Goal: Task Accomplishment & Management: Complete application form

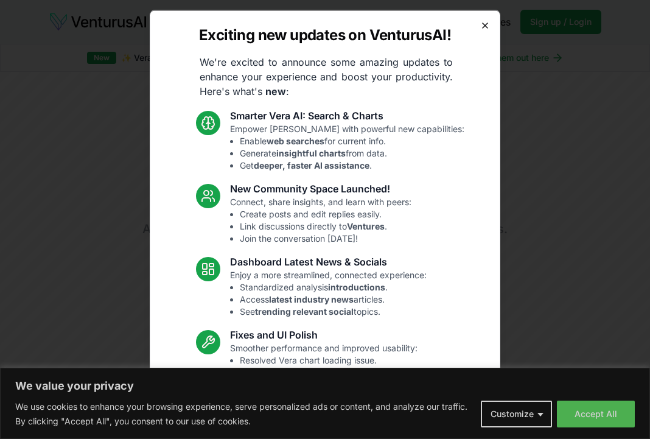
drag, startPoint x: 0, startPoint y: 0, endPoint x: 478, endPoint y: 26, distance: 478.3
click at [479, 20] on div "Exciting new updates on VenturusAI! We're excited to announce some amazing upda…" at bounding box center [325, 219] width 350 height 419
click at [480, 27] on icon "button" at bounding box center [485, 25] width 10 height 10
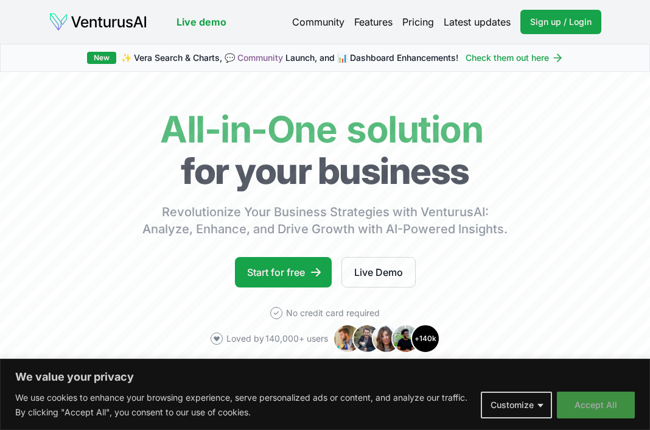
click at [591, 404] on button "Accept All" at bounding box center [596, 404] width 78 height 27
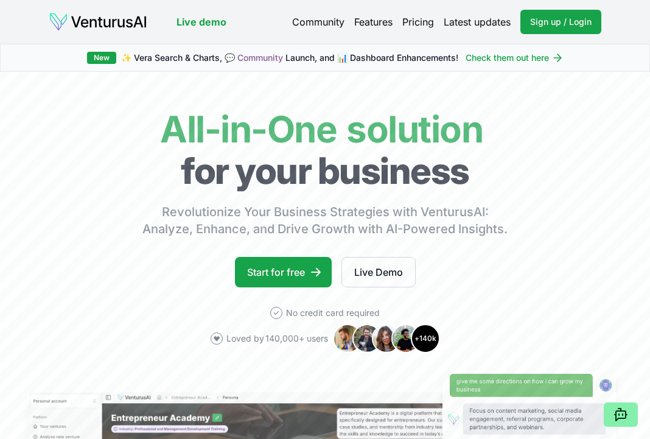
scroll to position [2, 0]
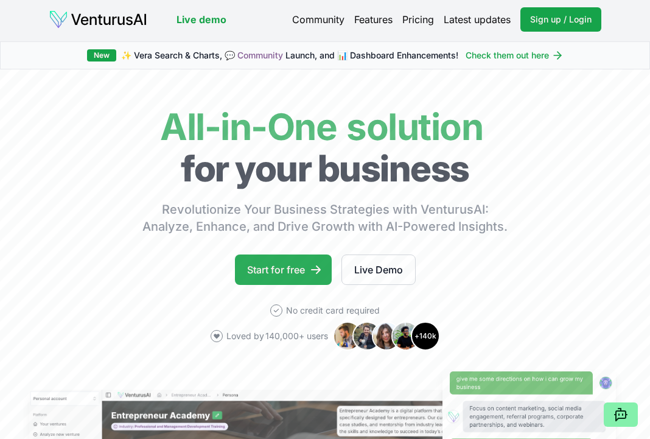
click at [301, 273] on link "Start for free" at bounding box center [283, 269] width 97 height 30
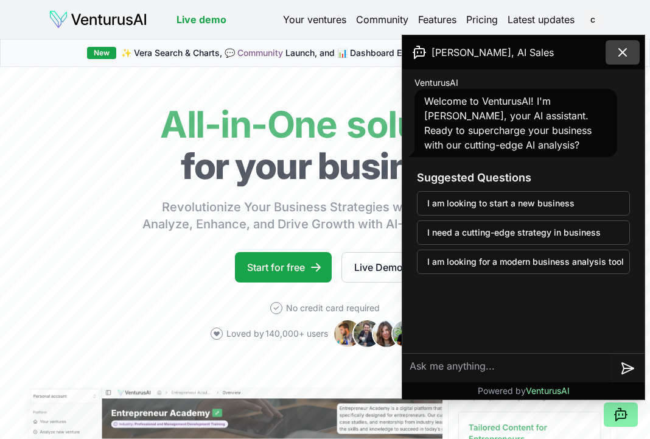
click at [619, 57] on icon at bounding box center [622, 52] width 15 height 15
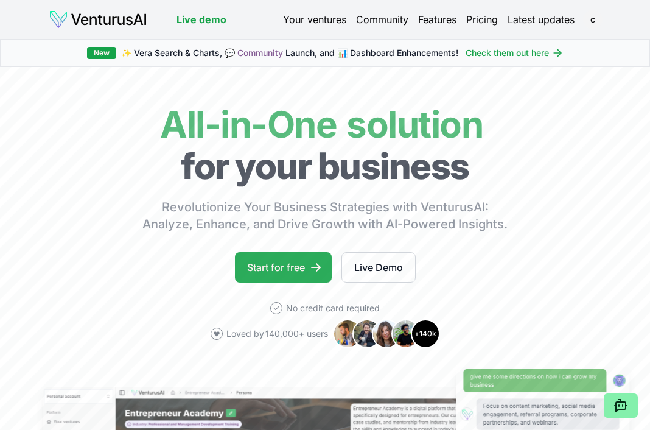
click at [275, 264] on link "Start for free" at bounding box center [283, 267] width 97 height 30
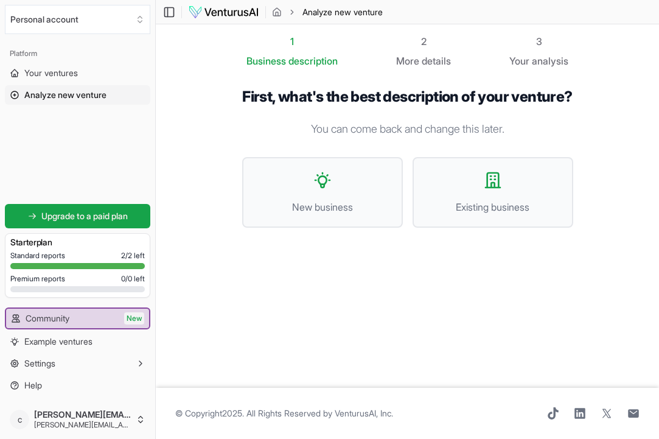
click at [41, 262] on div "Standard reports 2 / 2 left Premium reports 0 / 0 left" at bounding box center [77, 274] width 134 height 46
click at [93, 26] on button "Personal account" at bounding box center [77, 19] width 145 height 29
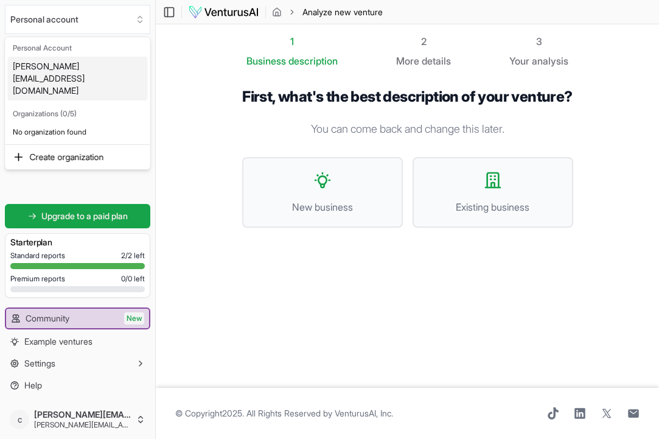
click at [63, 64] on div "[PERSON_NAME][EMAIL_ADDRESS][DOMAIN_NAME]" at bounding box center [78, 79] width 140 height 44
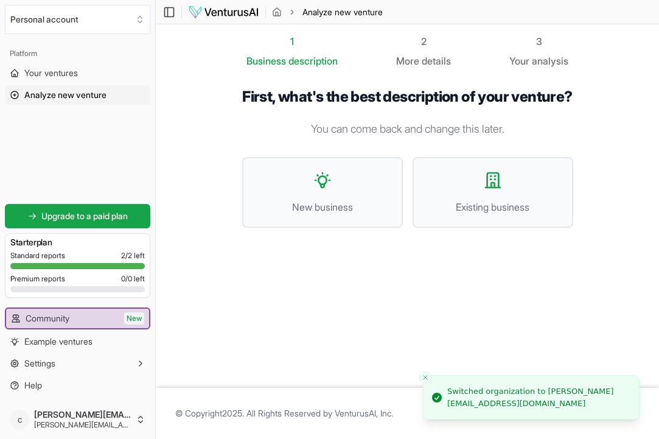
click at [53, 96] on span "Analyze new venture" at bounding box center [65, 95] width 82 height 12
click at [44, 74] on span "Your ventures" at bounding box center [51, 73] width 54 height 12
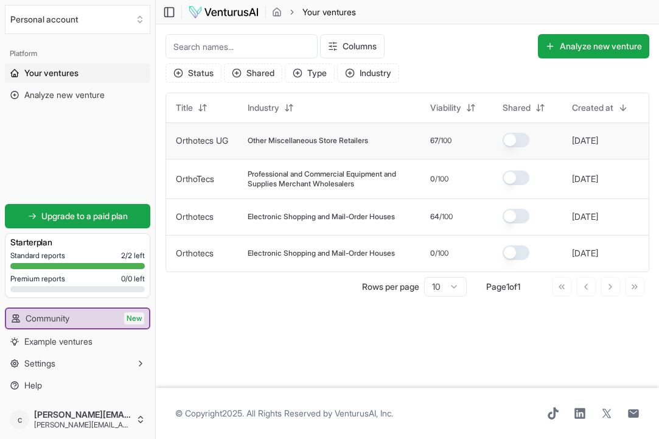
click at [334, 138] on span "Other Miscellaneous Store Retailers" at bounding box center [308, 141] width 120 height 10
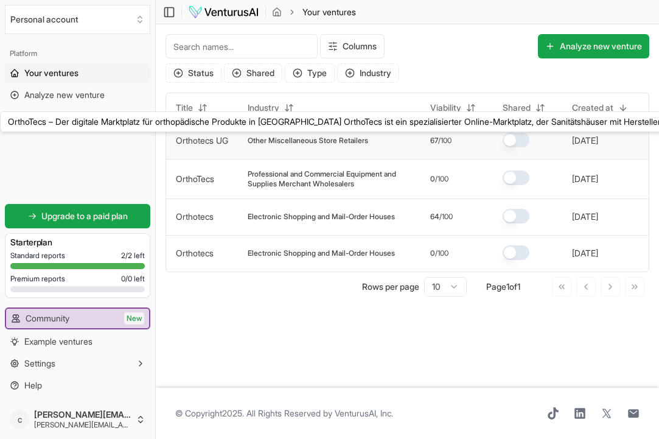
click at [190, 144] on link "Orthotecs UG" at bounding box center [202, 140] width 52 height 10
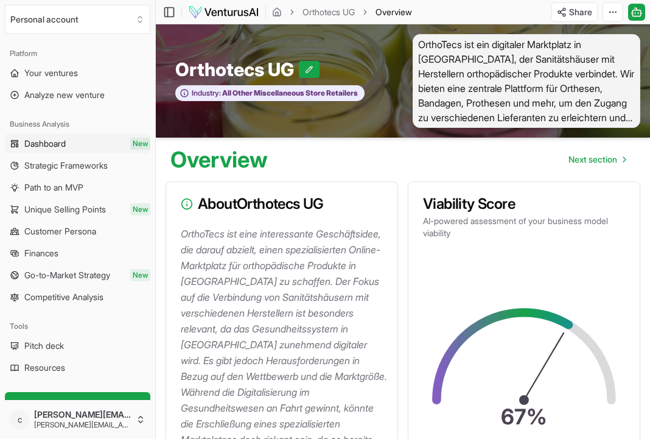
click at [80, 141] on link "Dashboard New" at bounding box center [77, 143] width 145 height 19
click at [85, 142] on link "Dashboard New" at bounding box center [77, 143] width 145 height 19
click at [94, 171] on span "Strategic Frameworks" at bounding box center [65, 165] width 83 height 12
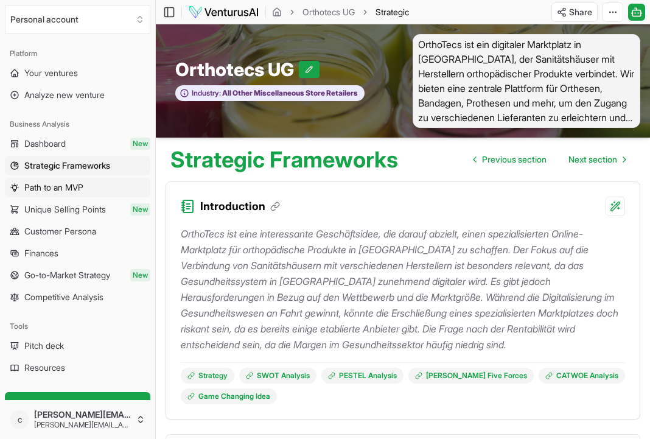
click at [94, 192] on link "Path to an MVP" at bounding box center [77, 187] width 145 height 19
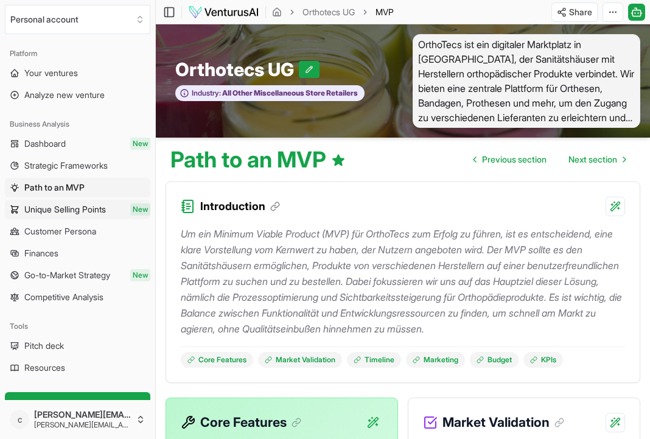
click at [103, 212] on span "Unique Selling Points" at bounding box center [65, 209] width 82 height 12
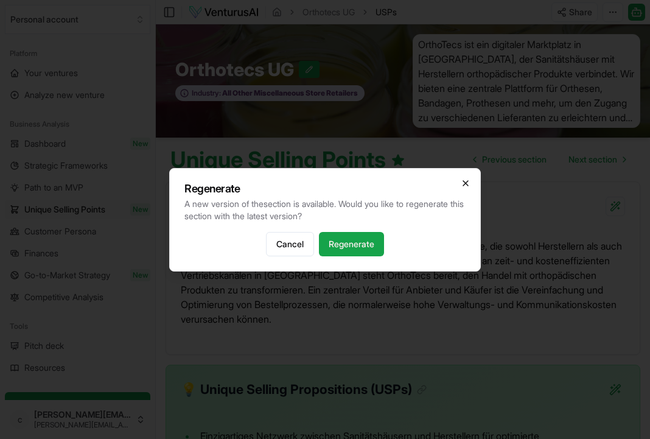
click at [467, 180] on icon "button" at bounding box center [466, 183] width 10 height 10
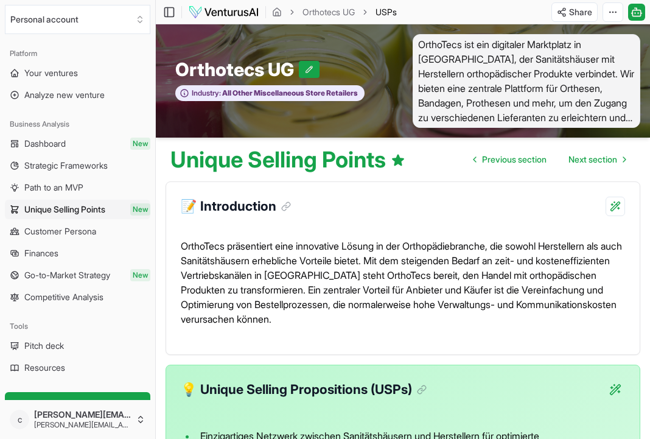
click at [104, 208] on span "Unique Selling Points" at bounding box center [64, 209] width 81 height 12
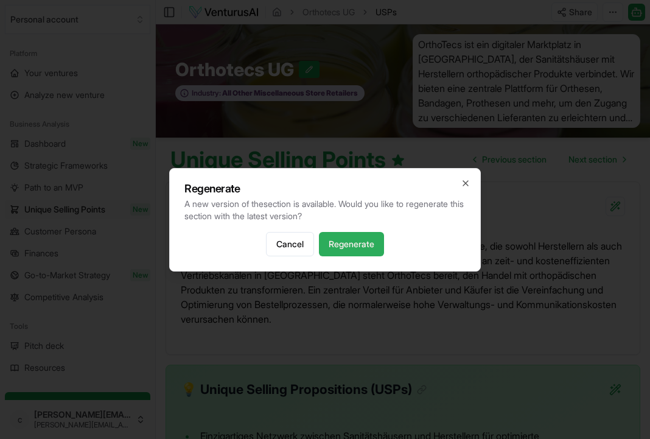
click at [365, 241] on button "Regenerate" at bounding box center [351, 244] width 65 height 24
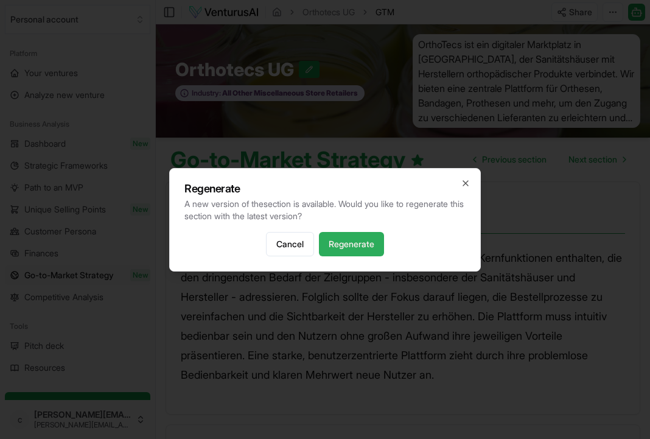
click at [341, 243] on button "Regenerate" at bounding box center [351, 244] width 65 height 24
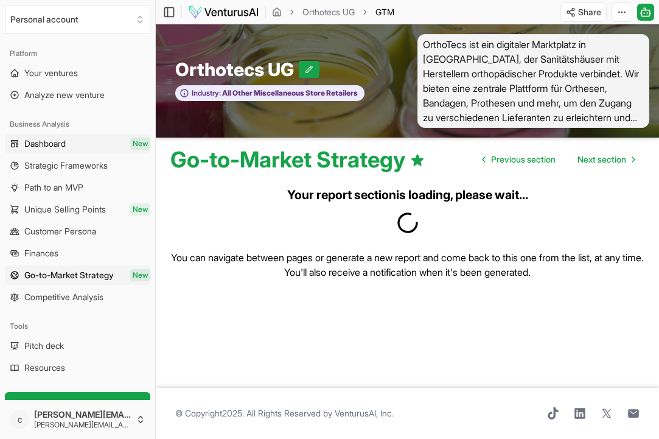
click at [75, 146] on link "Dashboard New" at bounding box center [77, 143] width 145 height 19
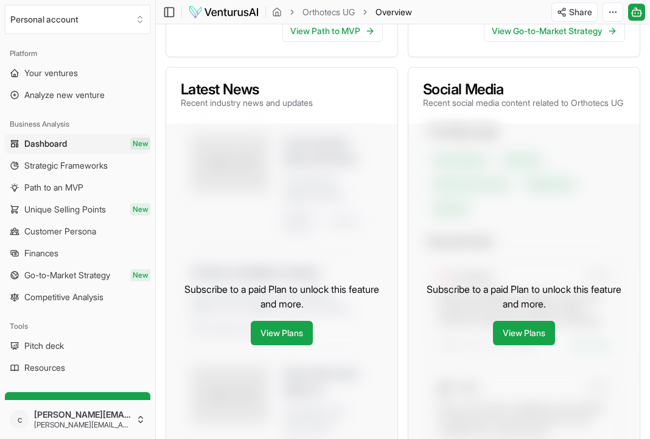
scroll to position [516, 0]
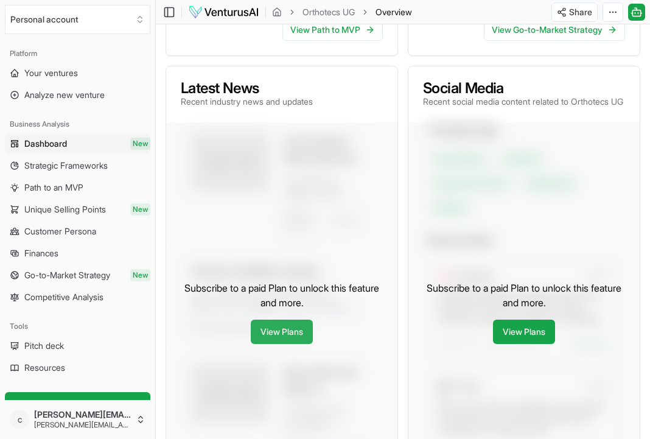
click at [279, 335] on link "View Plans" at bounding box center [282, 331] width 62 height 24
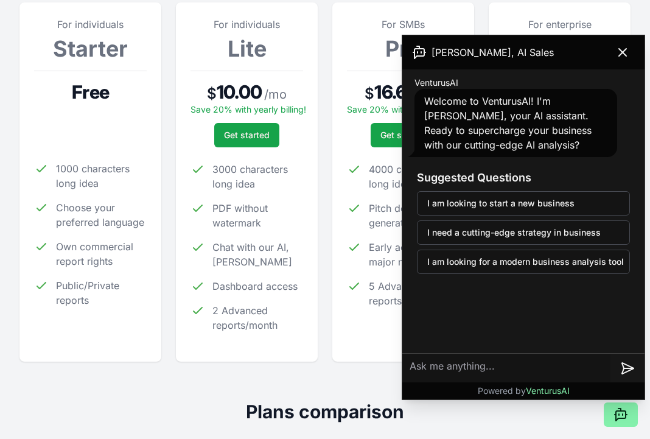
scroll to position [187, 0]
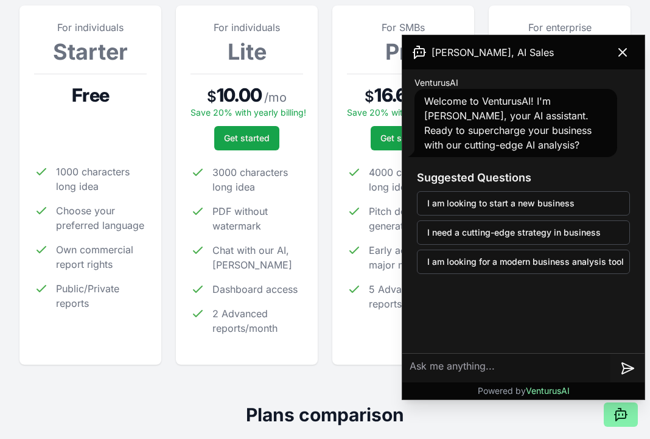
click at [85, 309] on span "Public/Private reports" at bounding box center [101, 295] width 91 height 29
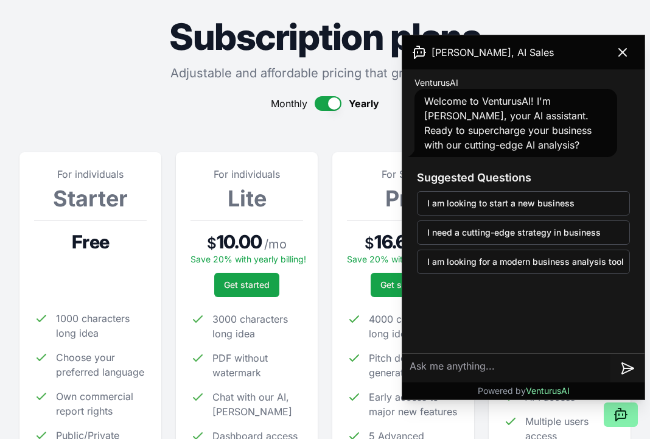
scroll to position [0, 0]
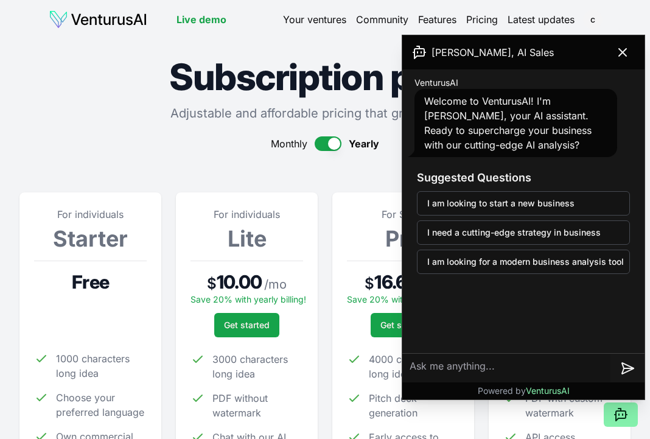
click at [627, 57] on icon at bounding box center [622, 52] width 15 height 15
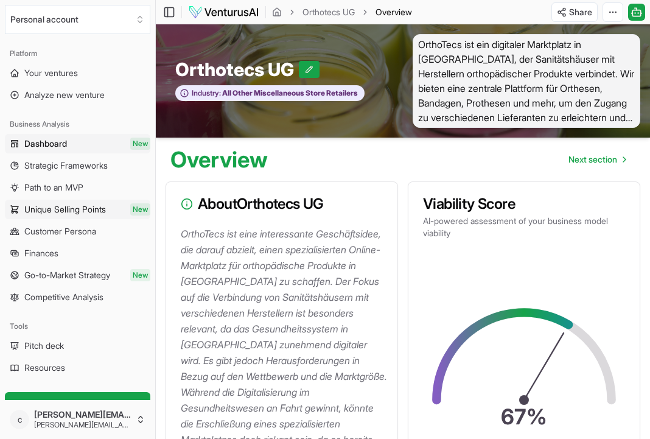
click at [38, 215] on span "Unique Selling Points" at bounding box center [65, 209] width 82 height 12
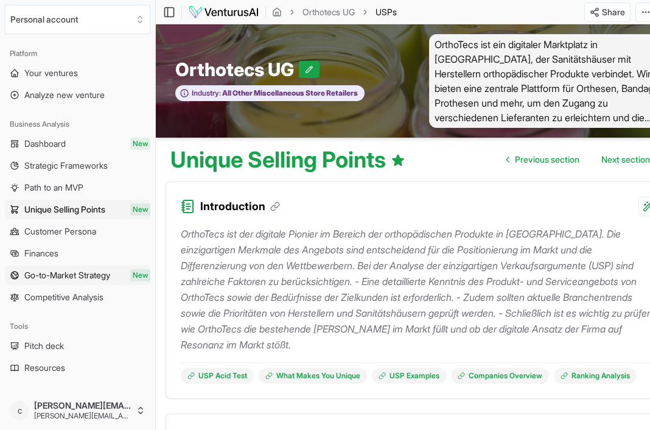
click at [134, 274] on span "New" at bounding box center [140, 275] width 20 height 12
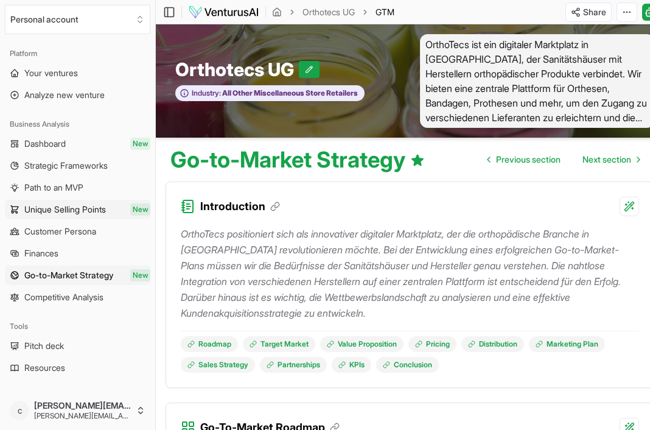
click at [106, 207] on span "Unique Selling Points" at bounding box center [65, 209] width 82 height 12
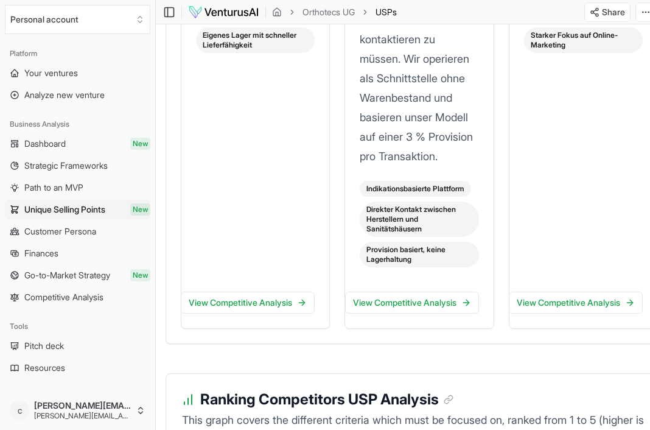
scroll to position [2094, 0]
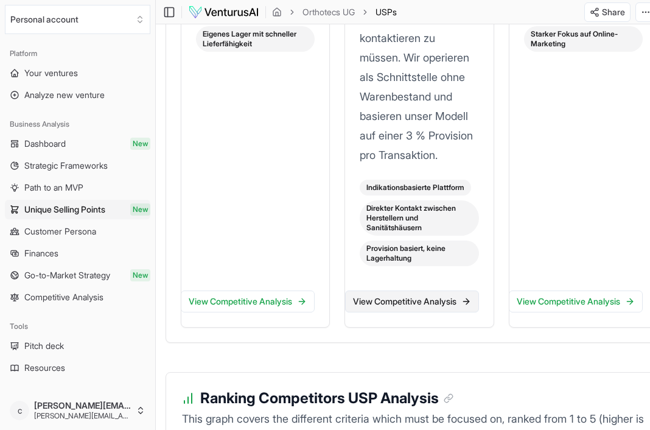
click at [423, 312] on link "View Competitive Analysis" at bounding box center [412, 301] width 134 height 22
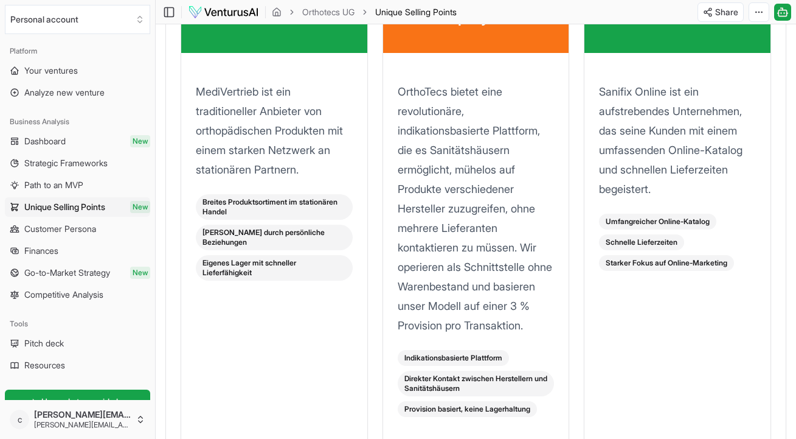
scroll to position [1648, 0]
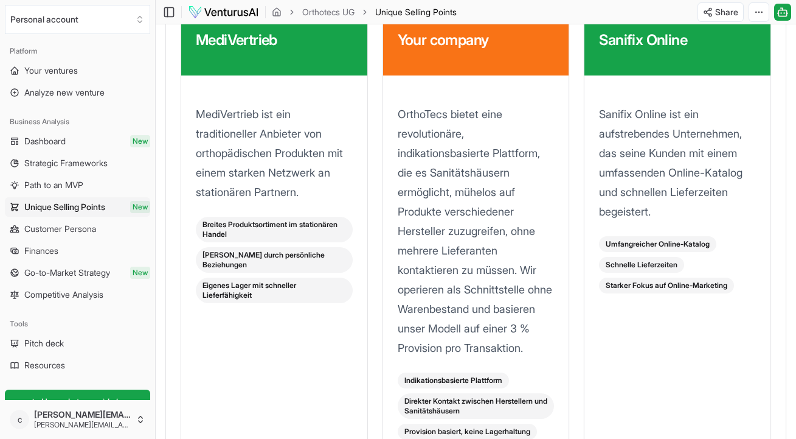
click at [642, 169] on p "Sanifix Online ist ein aufstrebendes Unternehmen, das seine Kunden mit einem um…" at bounding box center [677, 163] width 157 height 117
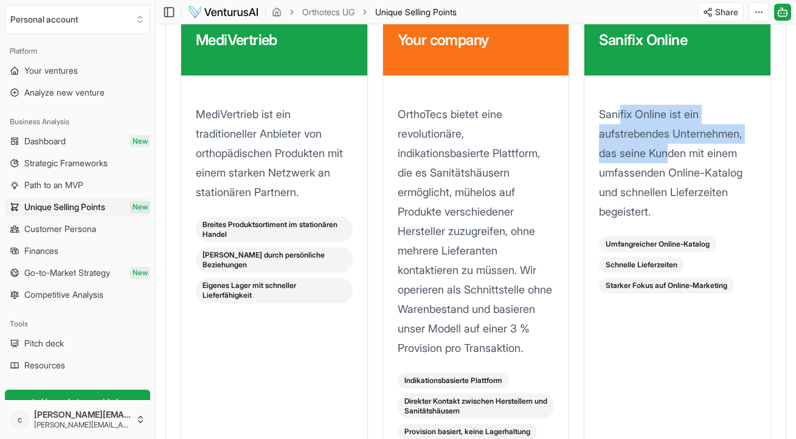
drag, startPoint x: 621, startPoint y: 145, endPoint x: 668, endPoint y: 180, distance: 58.7
click at [649, 180] on p "Sanifix Online ist ein aufstrebendes Unternehmen, das seine Kunden mit einem um…" at bounding box center [677, 163] width 157 height 117
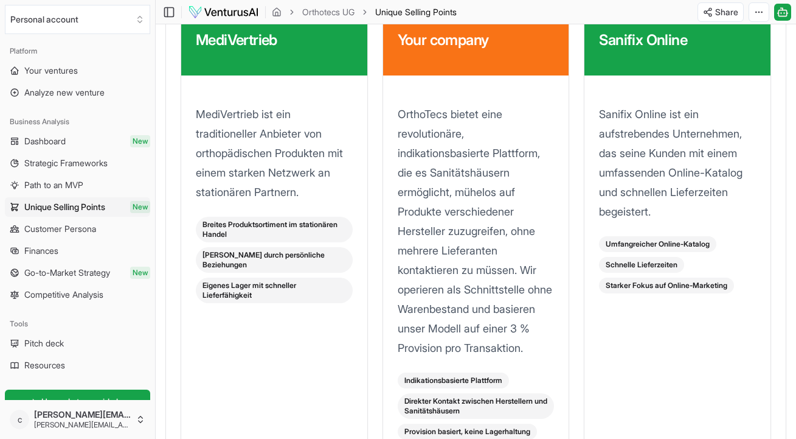
click at [649, 204] on p "Sanifix Online ist ein aufstrebendes Unternehmen, das seine Kunden mit einem um…" at bounding box center [677, 163] width 157 height 117
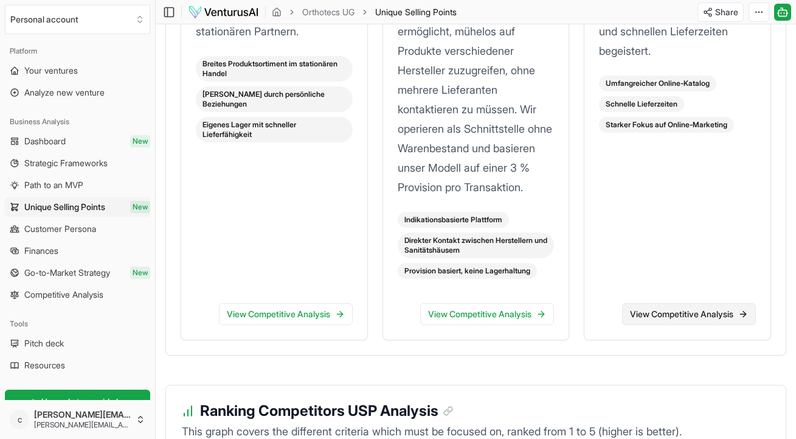
scroll to position [1809, 0]
click at [639, 324] on link "View Competitive Analysis" at bounding box center [689, 313] width 134 height 22
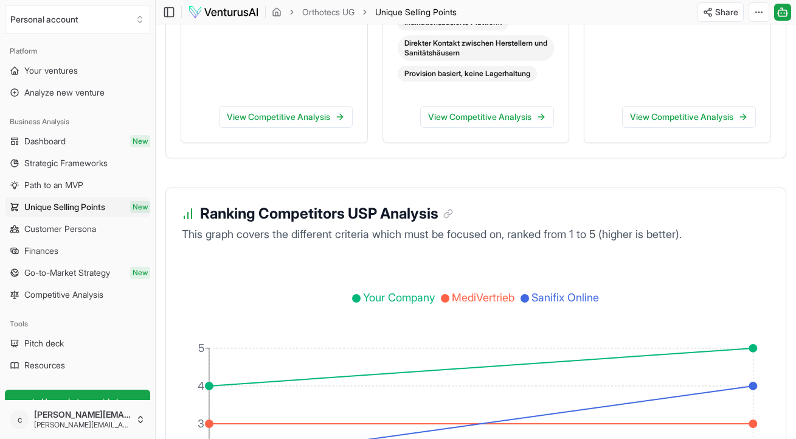
scroll to position [2000, 0]
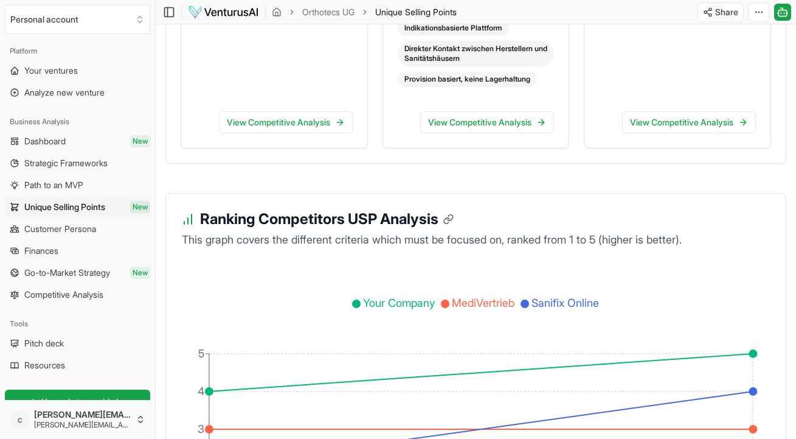
click at [454, 225] on icon at bounding box center [449, 219] width 11 height 11
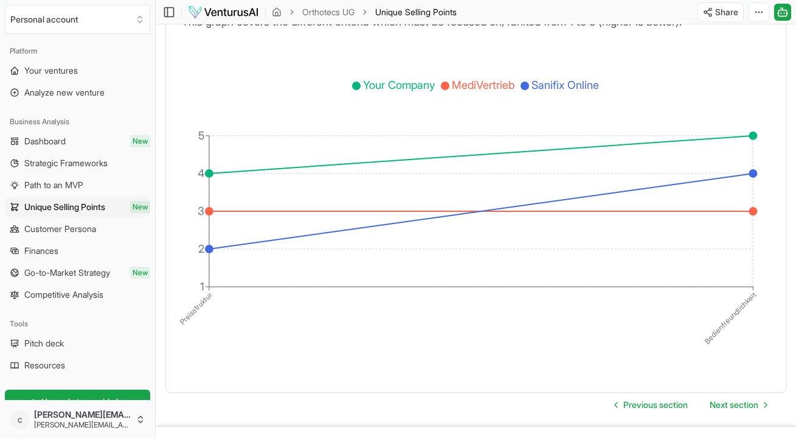
click at [444, 7] on link at bounding box center [446, 1] width 16 height 11
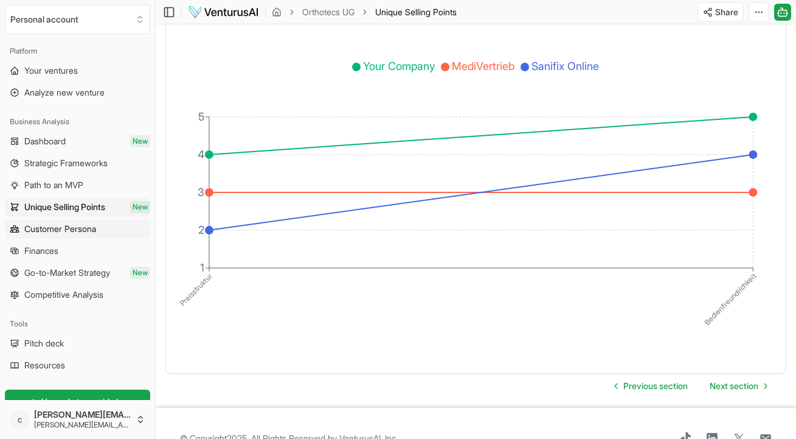
scroll to position [4, 0]
click at [91, 228] on span "Customer Persona" at bounding box center [60, 227] width 72 height 12
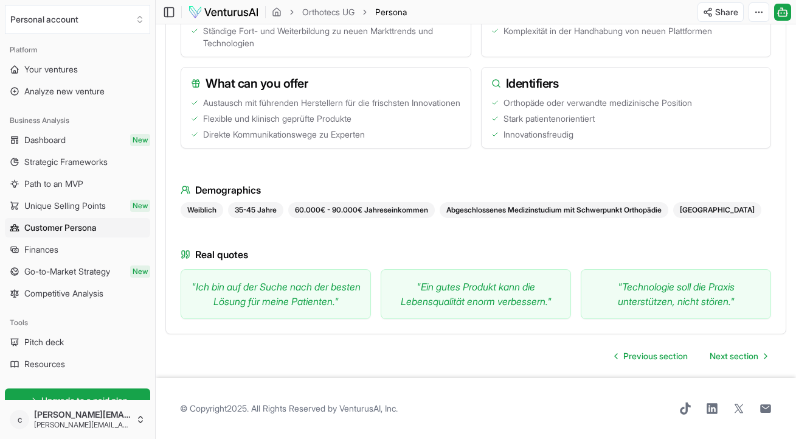
scroll to position [188, 0]
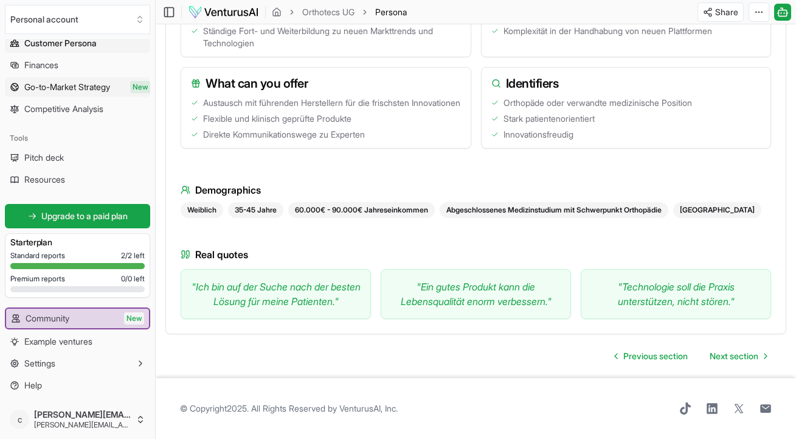
click at [97, 86] on span "Go-to-Market Strategy" at bounding box center [67, 87] width 86 height 12
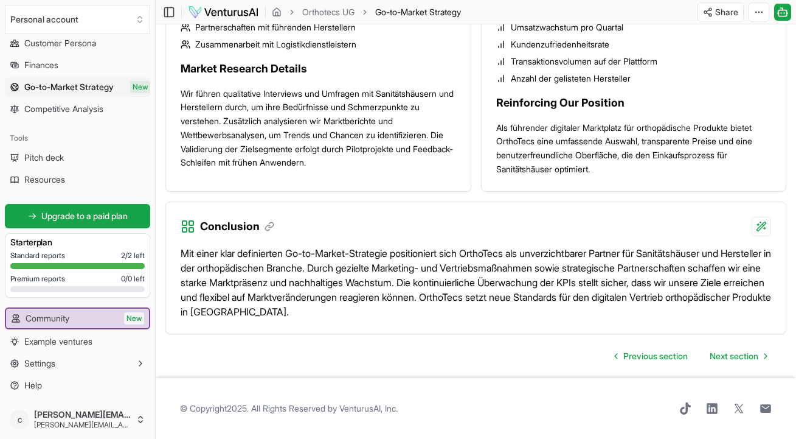
scroll to position [1371, 0]
click at [61, 161] on span "Pitch deck" at bounding box center [44, 157] width 40 height 12
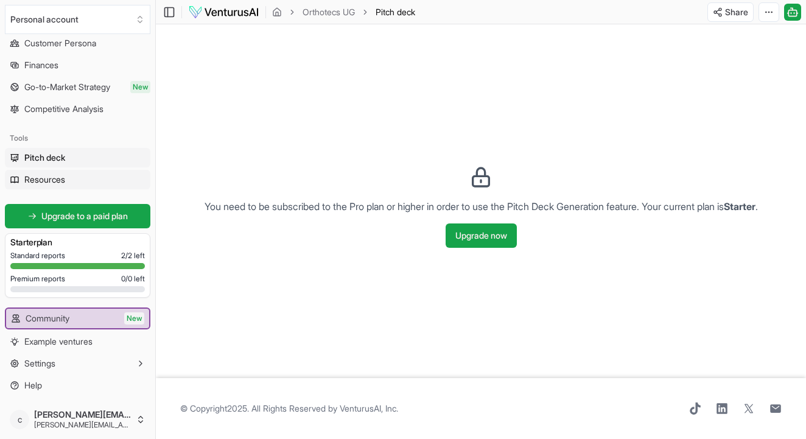
click at [54, 172] on link "Resources" at bounding box center [77, 179] width 145 height 19
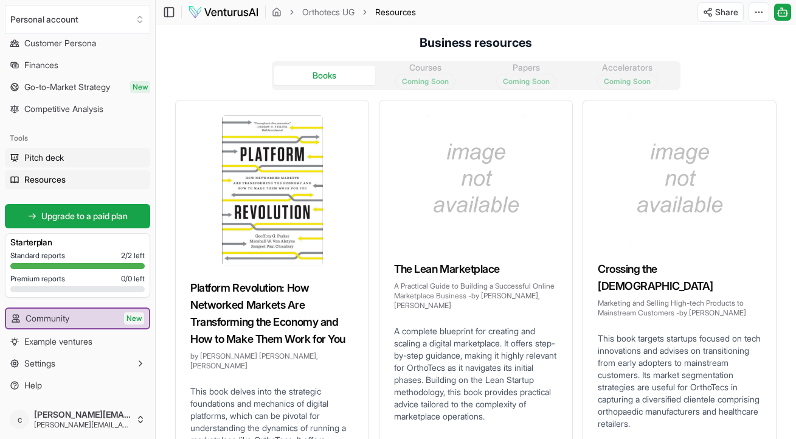
scroll to position [1, 0]
click at [82, 118] on link "Competitive Analysis" at bounding box center [77, 108] width 145 height 19
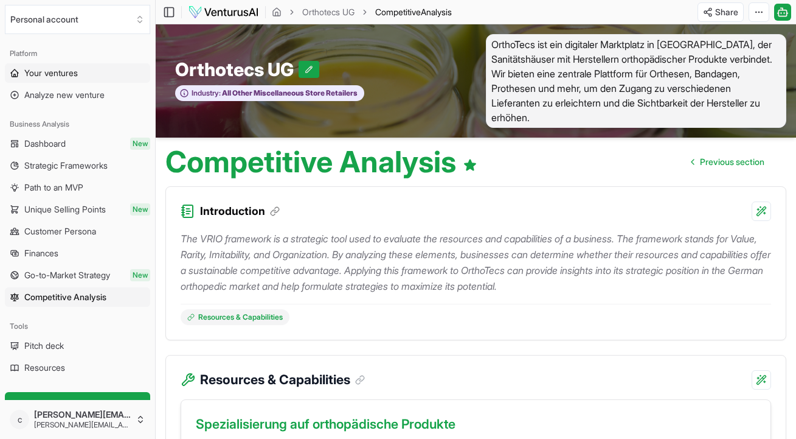
scroll to position [1, 0]
click at [91, 74] on link "Your ventures" at bounding box center [77, 71] width 145 height 19
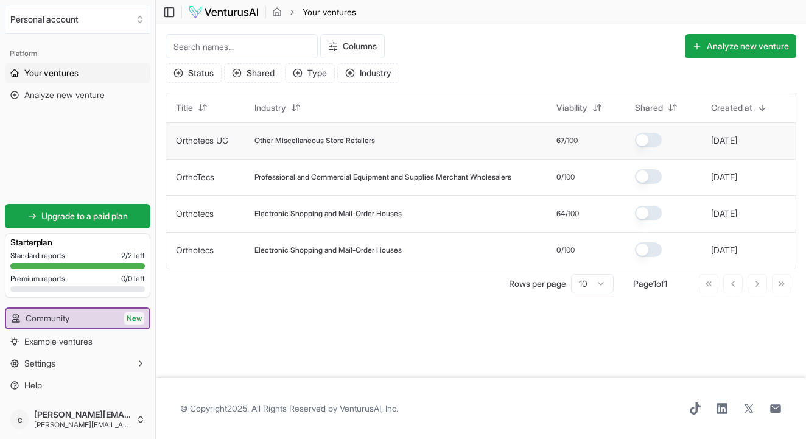
click at [557, 151] on td "67 /100" at bounding box center [585, 140] width 79 height 37
click at [454, 145] on td "Other Miscellaneous Store Retailers" at bounding box center [396, 140] width 302 height 37
click at [288, 147] on td "Other Miscellaneous Store Retailers" at bounding box center [396, 140] width 302 height 37
click at [232, 139] on td "Orthotecs UG" at bounding box center [205, 140] width 78 height 37
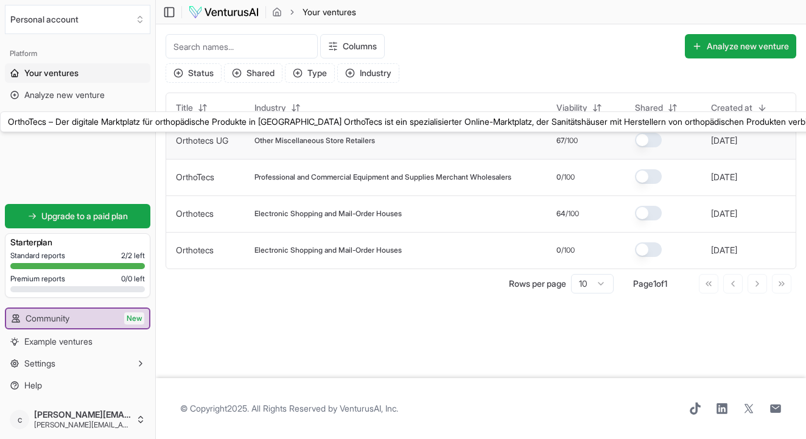
click at [203, 143] on link "Orthotecs UG" at bounding box center [202, 140] width 52 height 10
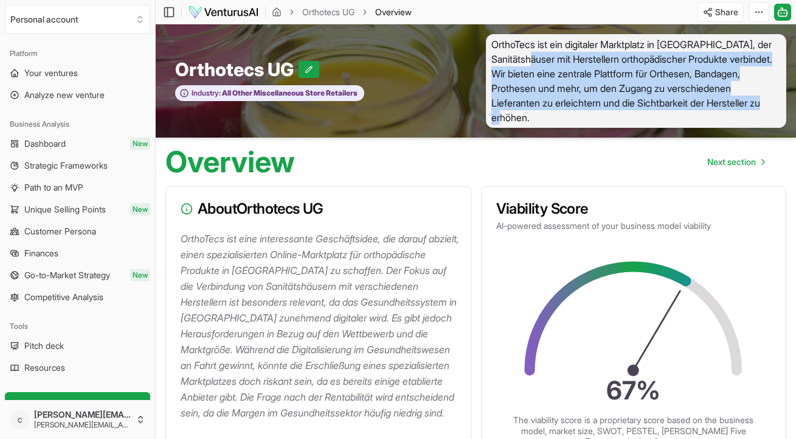
drag, startPoint x: 656, startPoint y: 111, endPoint x: 562, endPoint y: 61, distance: 106.4
click at [562, 61] on span "OrthoTecs ist ein digitaler Marktplatz in [GEOGRAPHIC_DATA], der Sanitätshäuser…" at bounding box center [636, 81] width 301 height 94
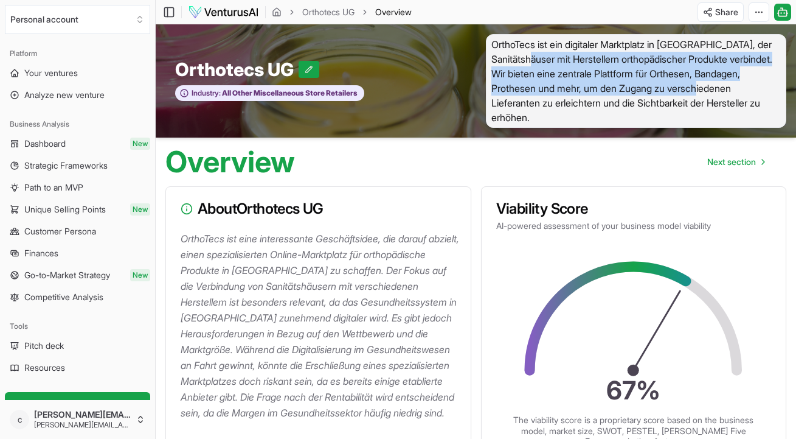
drag, startPoint x: 562, startPoint y: 61, endPoint x: 521, endPoint y: 116, distance: 67.4
click at [547, 108] on span "OrthoTecs ist ein digitaler Marktplatz in [GEOGRAPHIC_DATA], der Sanitätshäuser…" at bounding box center [636, 81] width 301 height 94
click at [218, 94] on span "Industry:" at bounding box center [206, 93] width 29 height 10
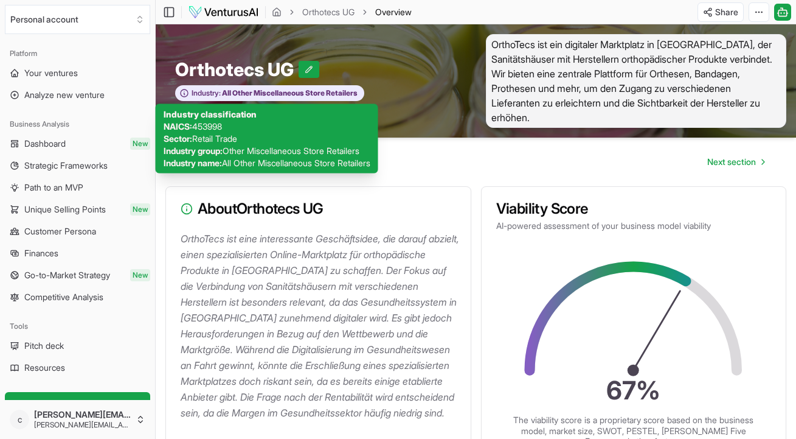
click at [269, 148] on span "Other Miscellaneous Store Retailers" at bounding box center [291, 150] width 137 height 10
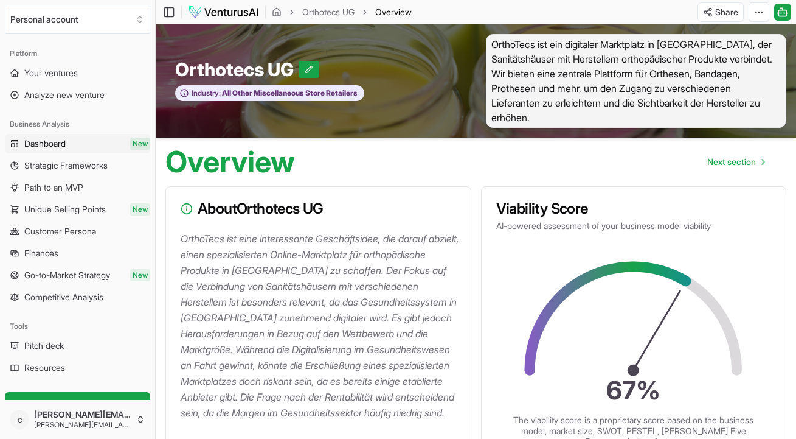
scroll to position [1, 0]
click at [64, 162] on span "Strategic Frameworks" at bounding box center [65, 165] width 83 height 12
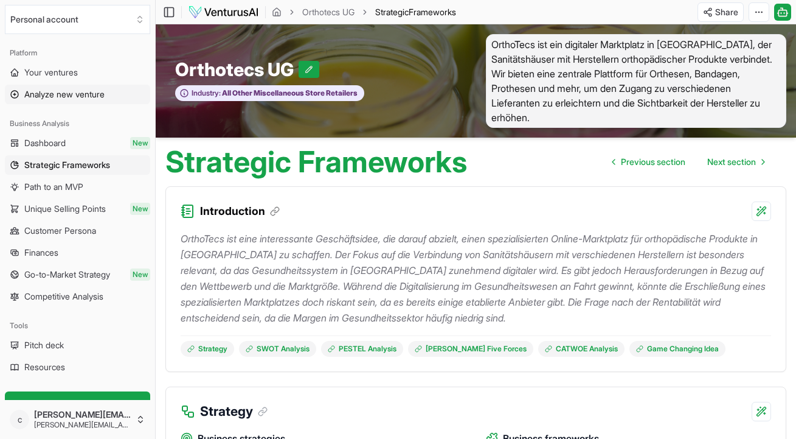
click at [54, 98] on span "Analyze new venture" at bounding box center [64, 94] width 80 height 12
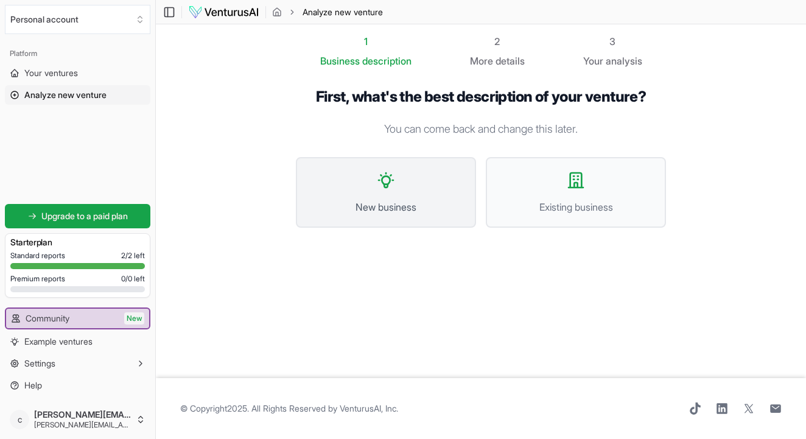
click at [416, 175] on button "New business" at bounding box center [386, 192] width 180 height 71
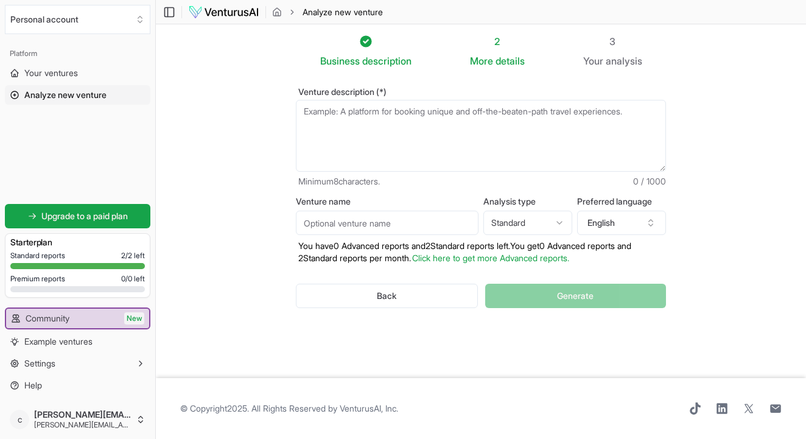
click at [361, 125] on textarea "Venture description (*)" at bounding box center [481, 136] width 370 height 72
click at [321, 230] on input "Venture name" at bounding box center [387, 223] width 183 height 24
click at [508, 231] on html "We value your privacy We use cookies to enhance your browsing experience, serve…" at bounding box center [403, 219] width 806 height 439
select select "advanced"
click at [623, 232] on button "English" at bounding box center [621, 223] width 89 height 24
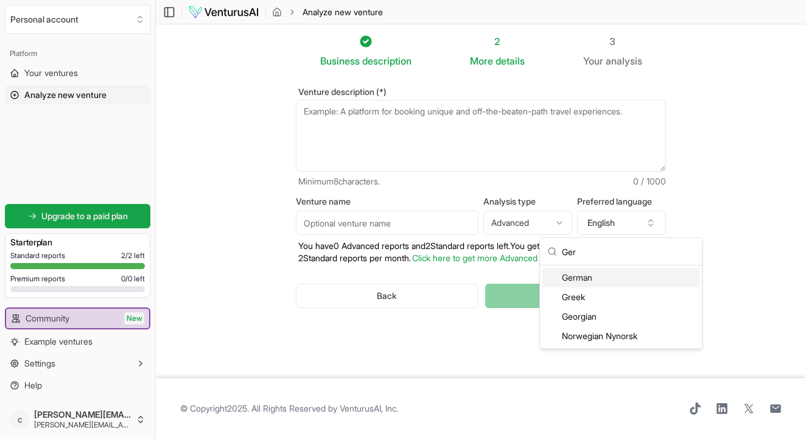
type input "Ger"
click at [133, 105] on div "Platform Your ventures Analyze new venture" at bounding box center [77, 74] width 155 height 71
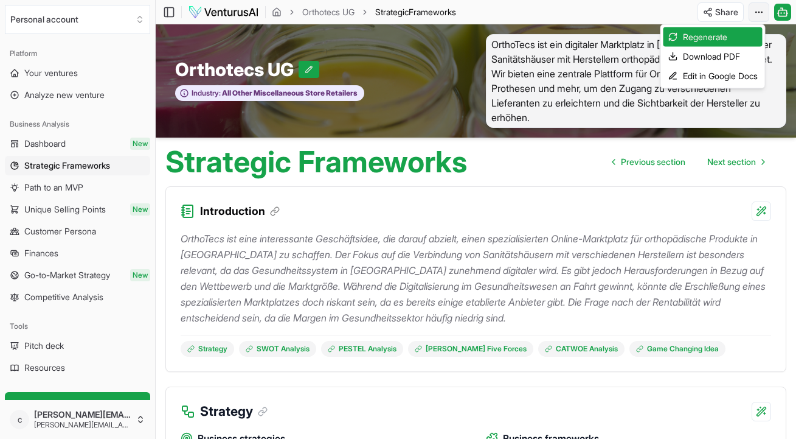
click at [649, 12] on html "We value your privacy We use cookies to enhance your browsing experience, serve…" at bounding box center [398, 219] width 796 height 439
click at [649, 57] on div "Download PDF" at bounding box center [713, 56] width 99 height 19
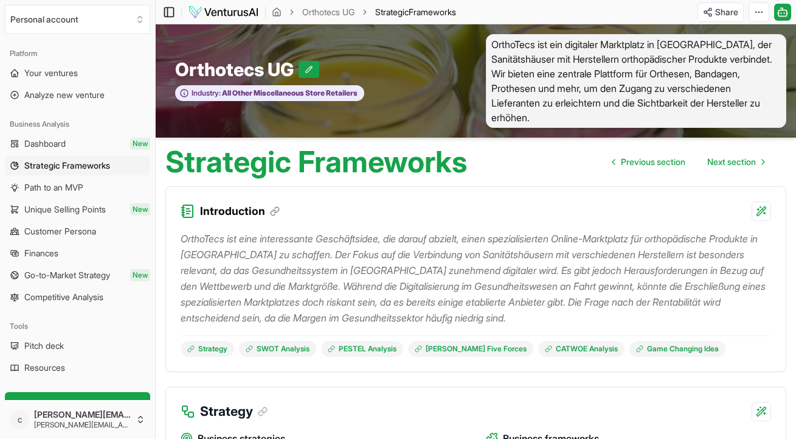
click at [173, 16] on icon at bounding box center [169, 12] width 12 height 15
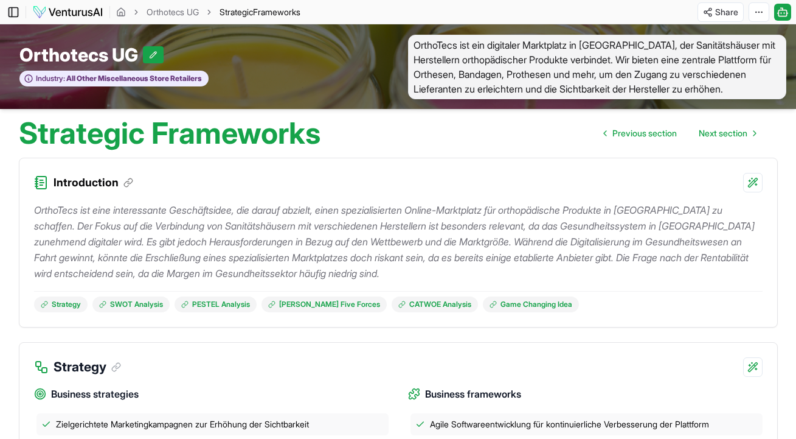
click at [15, 8] on icon at bounding box center [13, 12] width 12 height 15
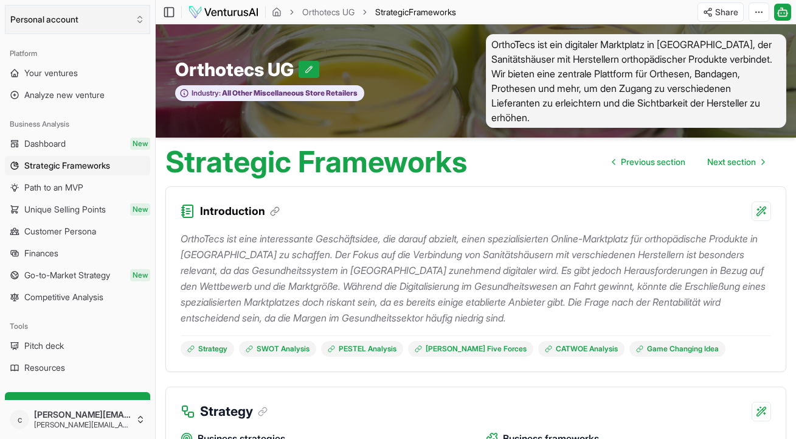
click at [122, 26] on button "Personal account" at bounding box center [77, 19] width 145 height 29
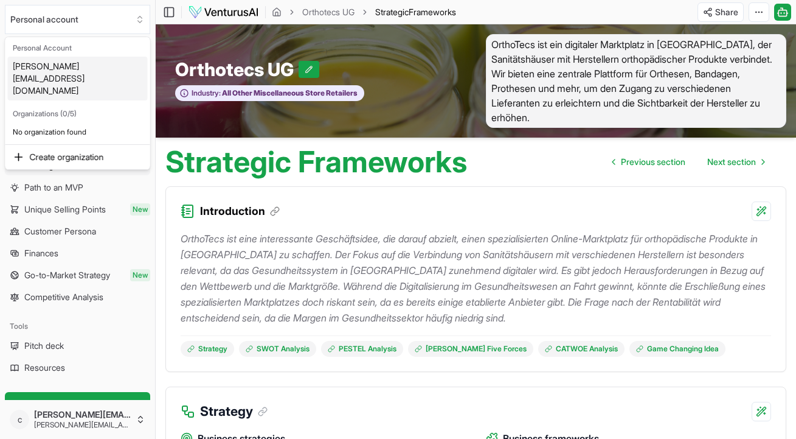
click at [58, 68] on div "[PERSON_NAME][EMAIL_ADDRESS][DOMAIN_NAME]" at bounding box center [78, 79] width 140 height 44
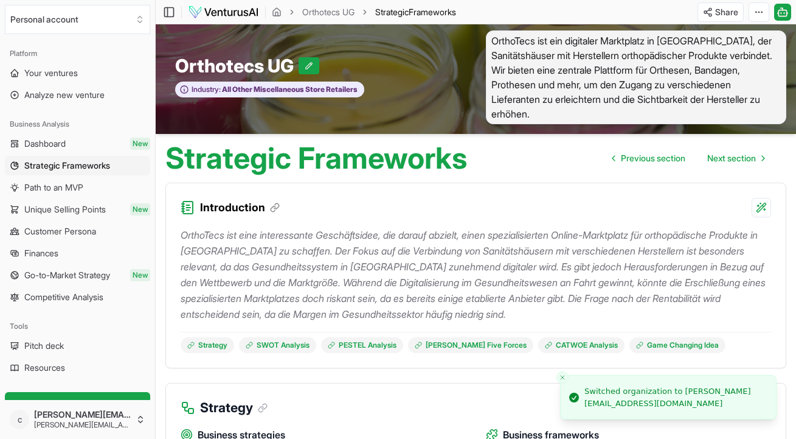
scroll to position [7, 0]
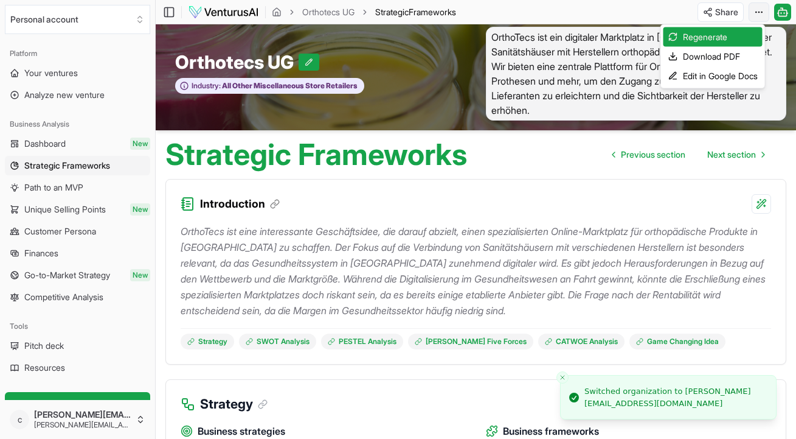
click at [649, 10] on html "We value your privacy We use cookies to enhance your browsing experience, serve…" at bounding box center [398, 212] width 796 height 439
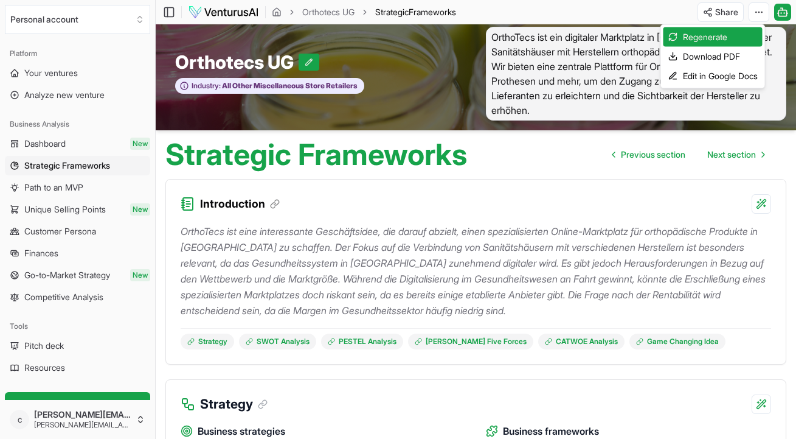
click at [649, 10] on html "We value your privacy We use cookies to enhance your browsing experience, serve…" at bounding box center [398, 212] width 796 height 439
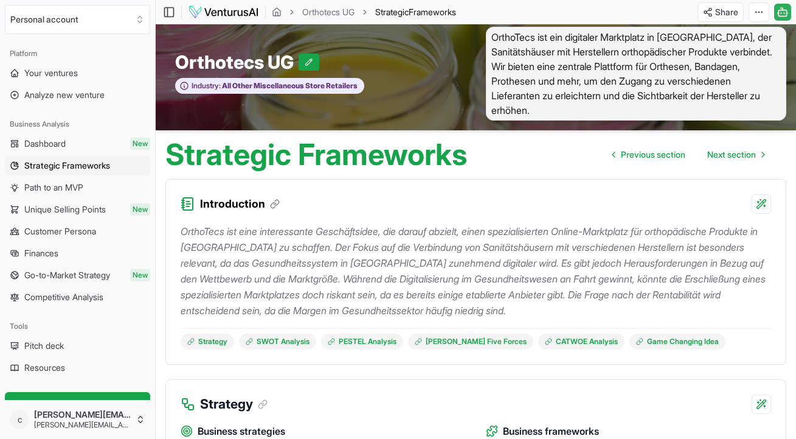
click at [649, 13] on icon at bounding box center [785, 12] width 0 height 1
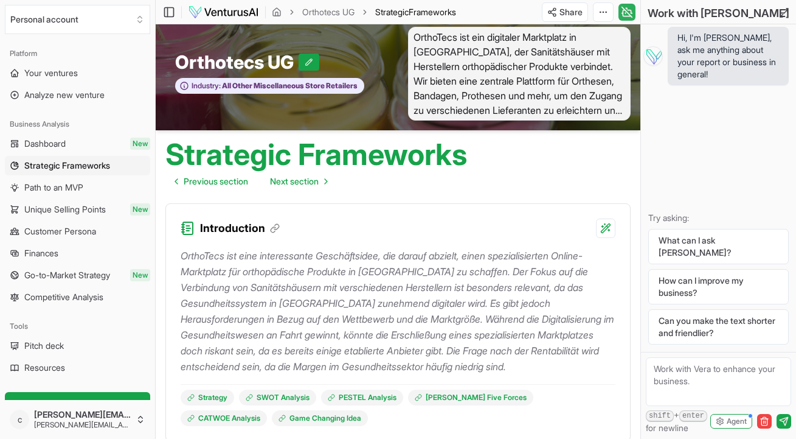
click at [649, 13] on icon at bounding box center [784, 14] width 10 height 10
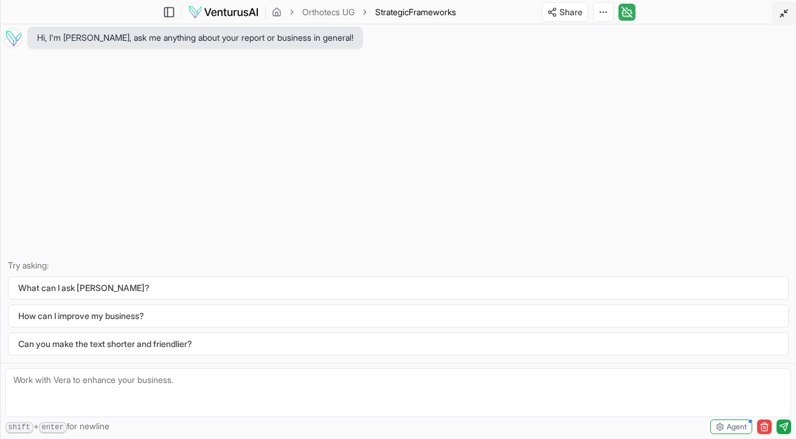
click at [649, 10] on icon at bounding box center [784, 14] width 10 height 10
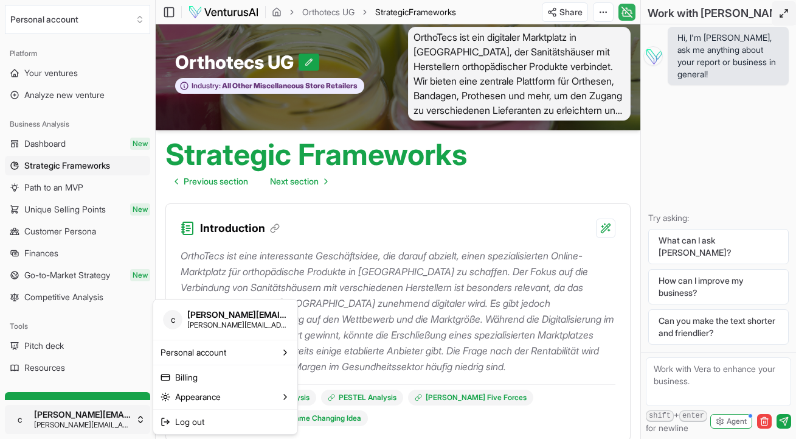
click at [86, 416] on html "We value your privacy We use cookies to enhance your browsing experience, serve…" at bounding box center [398, 212] width 796 height 439
click at [201, 425] on span "Log out" at bounding box center [189, 422] width 29 height 12
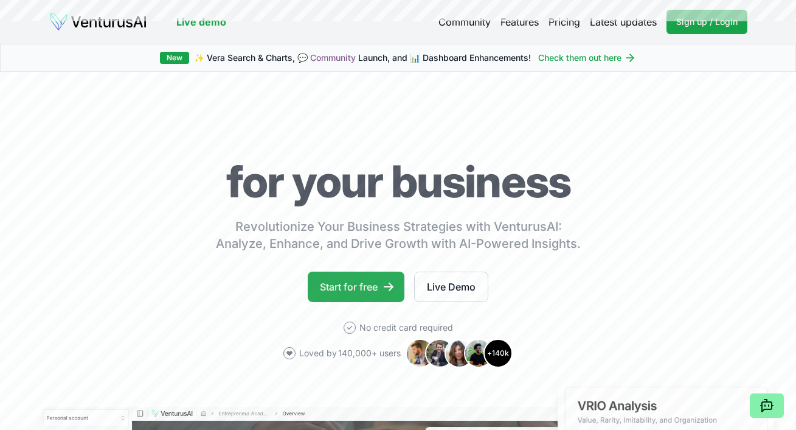
scroll to position [1, 0]
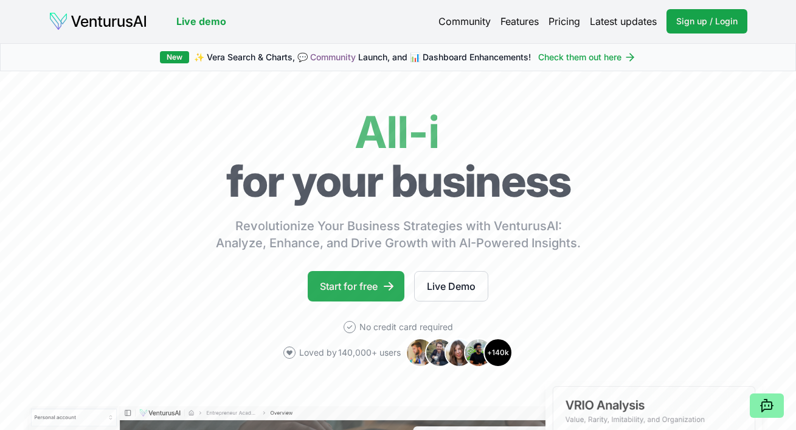
click at [364, 294] on link "Start for free" at bounding box center [356, 286] width 97 height 30
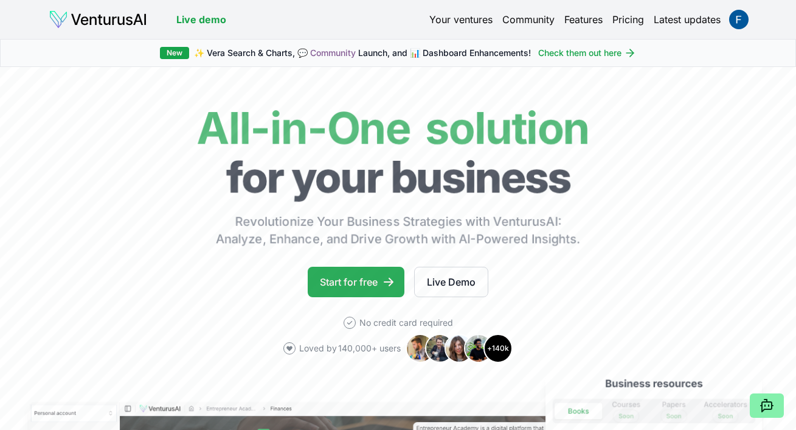
click at [377, 288] on link "Start for free" at bounding box center [356, 281] width 97 height 30
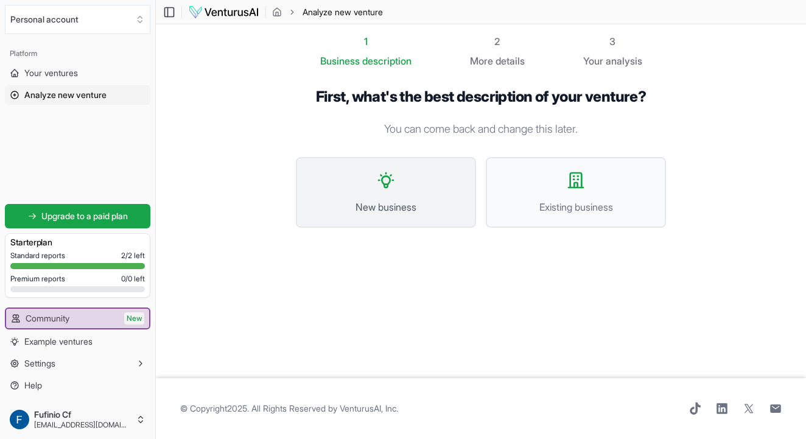
click at [382, 186] on icon at bounding box center [385, 179] width 19 height 19
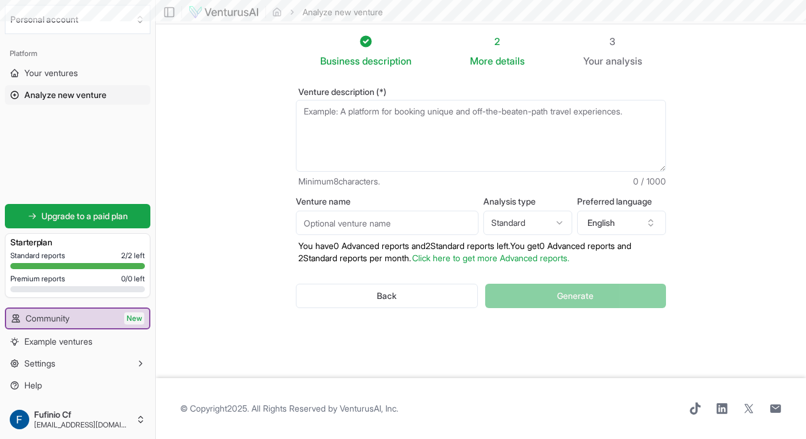
click at [353, 136] on textarea "Venture description (*)" at bounding box center [481, 136] width 370 height 72
paste textarea "OrthoTecs ist ein spezialisierter Online-Marktplatz für orthopädische Produkte …"
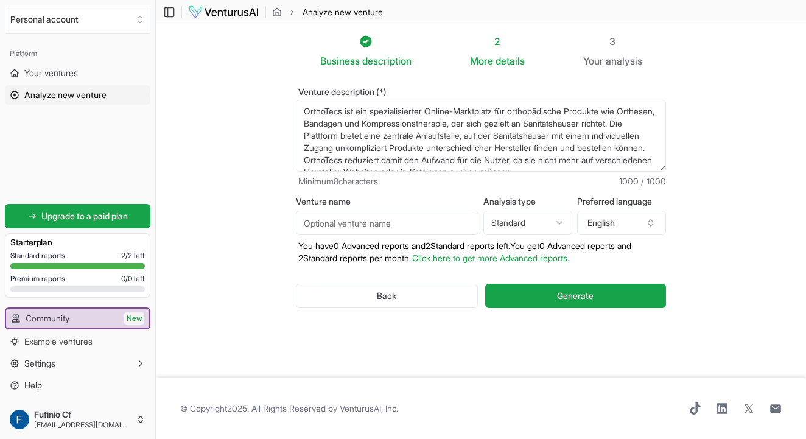
scroll to position [122, 0]
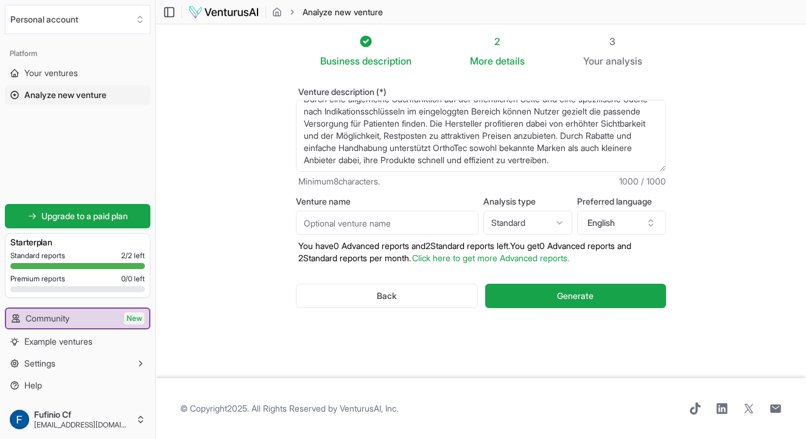
type textarea "OrthoTecs ist ein spezialisierter Online-Marktplatz für orthopädische Produkte …"
click at [326, 225] on input "Venture name" at bounding box center [387, 223] width 183 height 24
type input "Orthotecs"
click at [547, 218] on html "Personal account Platform Your ventures Analyze new venture Get started for fre…" at bounding box center [403, 219] width 806 height 439
select select "advanced"
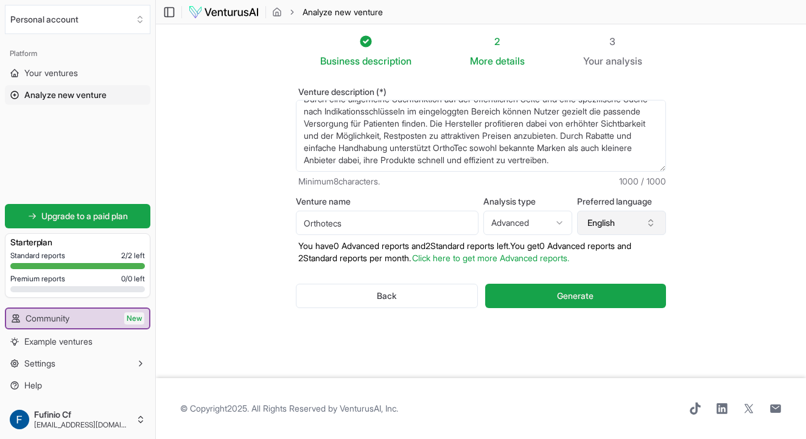
click at [595, 222] on button "English" at bounding box center [621, 223] width 89 height 24
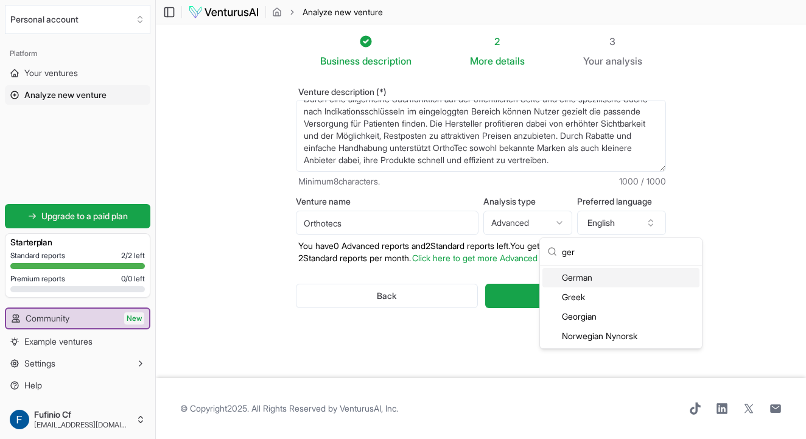
type input "ger"
click at [559, 277] on div "German" at bounding box center [620, 277] width 157 height 19
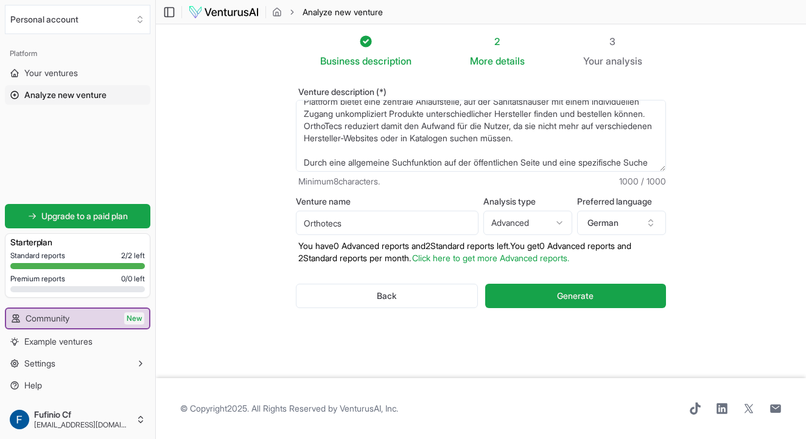
scroll to position [0, 0]
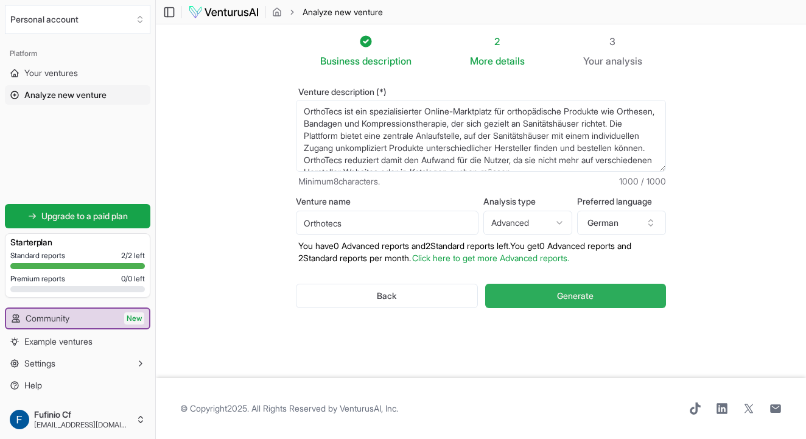
click at [560, 292] on span "Generate" at bounding box center [575, 296] width 37 height 12
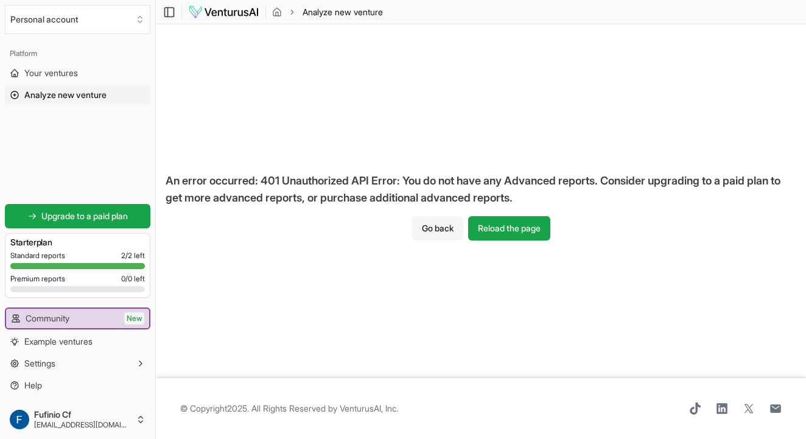
click at [414, 231] on button "Go back" at bounding box center [437, 228] width 51 height 24
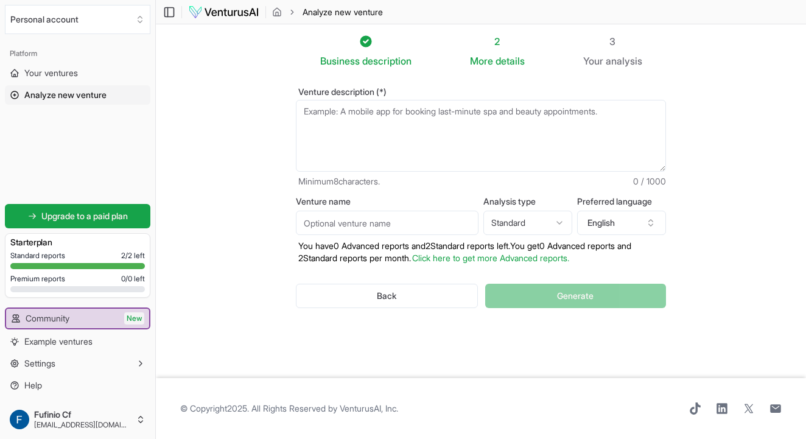
click at [521, 227] on html "Personal account Platform Your ventures Analyze new venture Get started for fre…" at bounding box center [403, 219] width 806 height 439
click at [395, 140] on textarea "Venture description (*)" at bounding box center [481, 136] width 370 height 72
paste textarea "OrthoTecs ist ein spezialisierter Online-Marktplatz für orthopädische Produkte …"
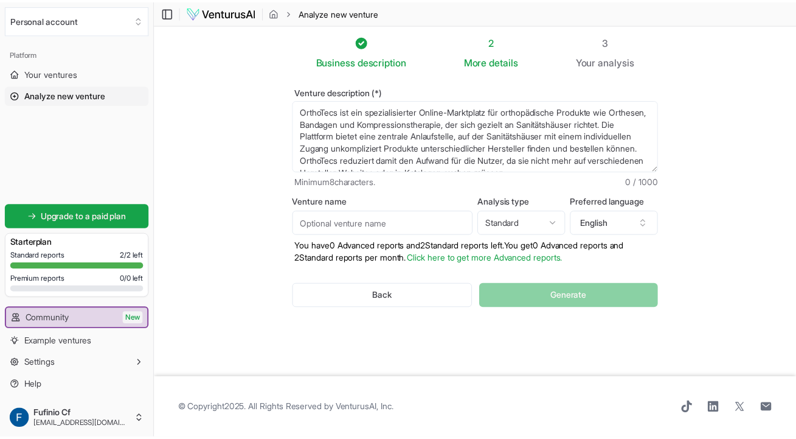
scroll to position [122, 0]
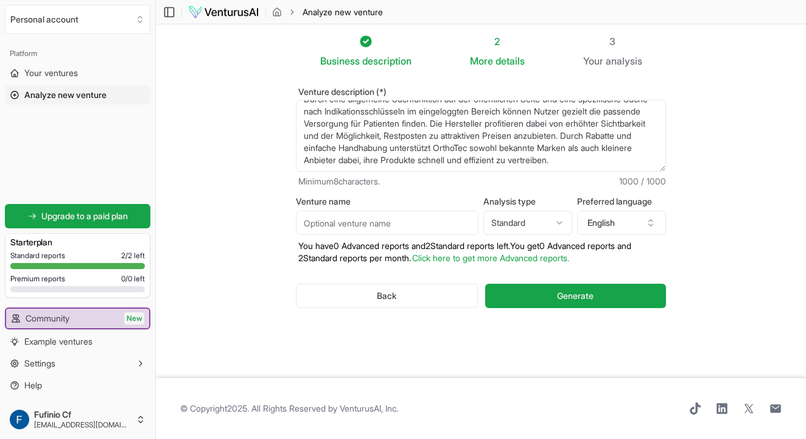
type textarea "OrthoTecs ist ein spezialisierter Online-Marktplatz für orthopädische Produkte …"
drag, startPoint x: 408, startPoint y: 224, endPoint x: 304, endPoint y: 234, distance: 104.6
click at [304, 234] on input "Venture name" at bounding box center [387, 223] width 183 height 24
type input "G"
type input "Orthotecs"
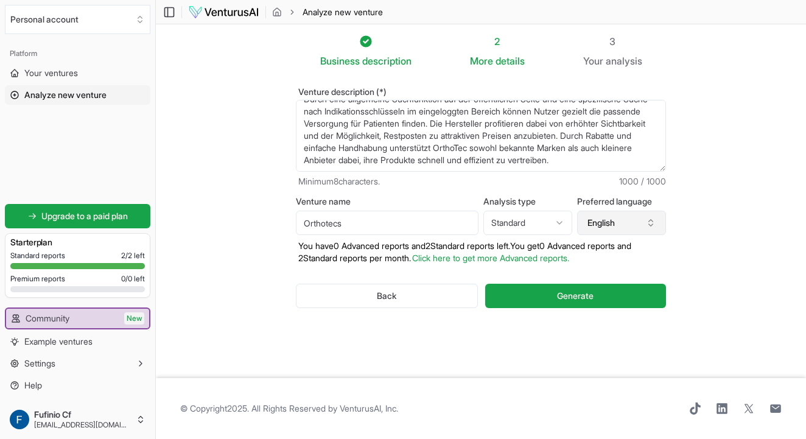
click at [613, 226] on button "English" at bounding box center [621, 223] width 89 height 24
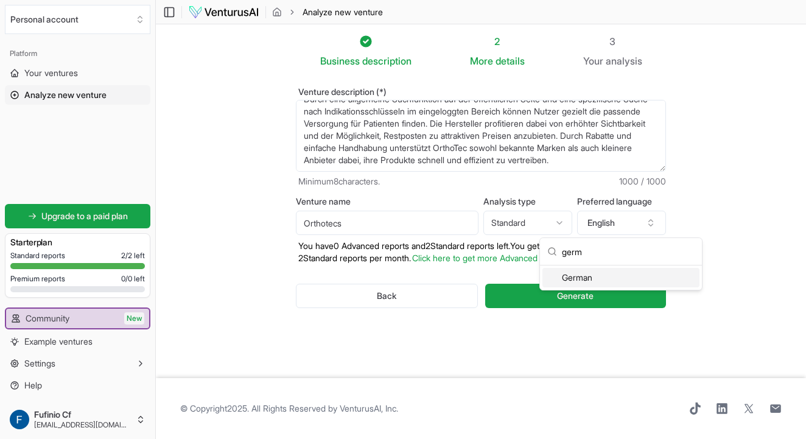
type input "germ"
click at [598, 282] on div "German" at bounding box center [620, 277] width 157 height 19
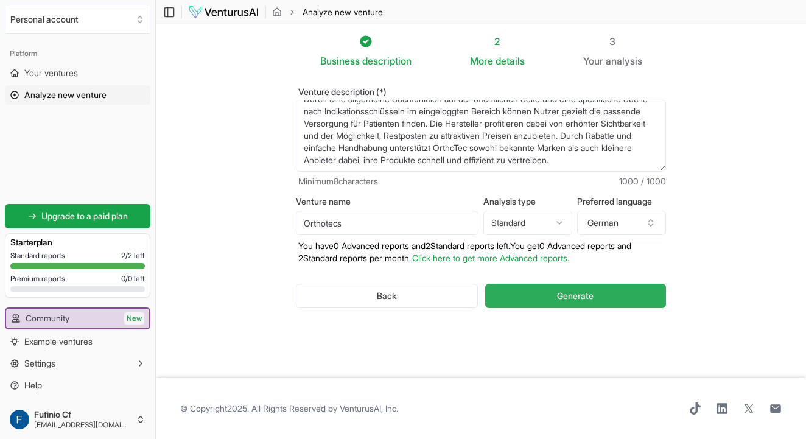
click at [593, 298] on span "Generate" at bounding box center [575, 296] width 37 height 12
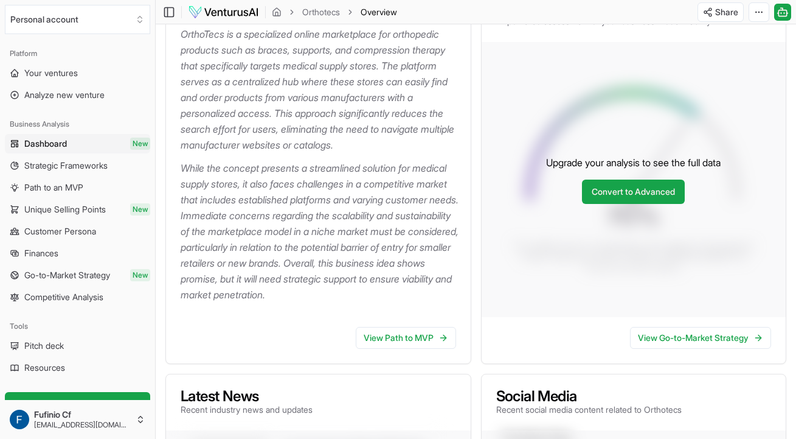
scroll to position [198, 0]
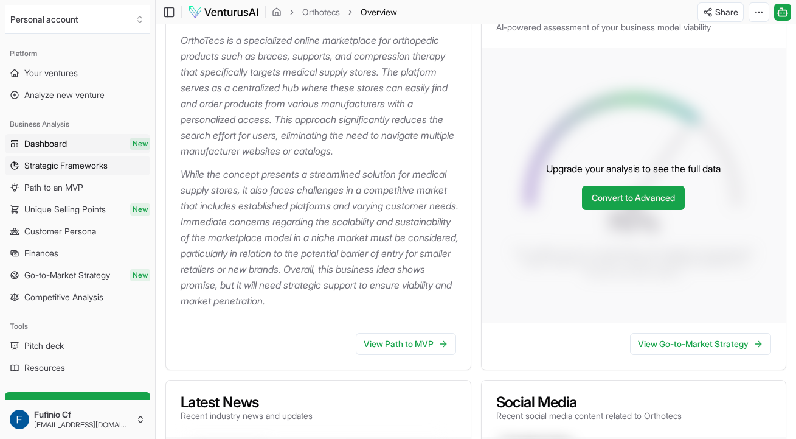
click at [108, 160] on span "Strategic Frameworks" at bounding box center [65, 165] width 83 height 12
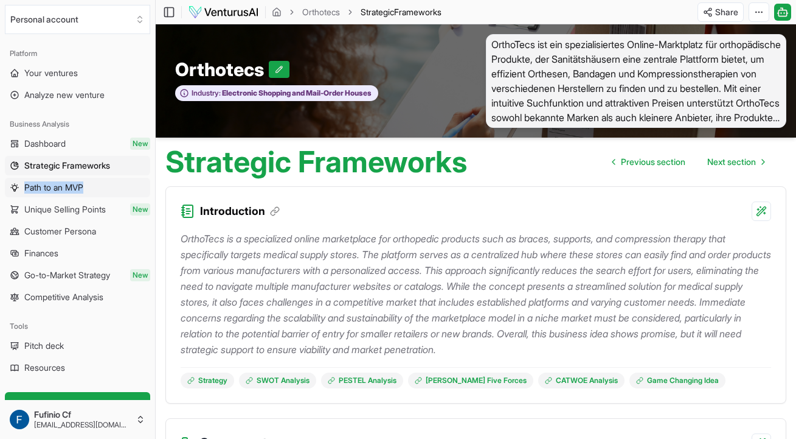
click at [89, 195] on link "Path to an MVP" at bounding box center [77, 187] width 145 height 19
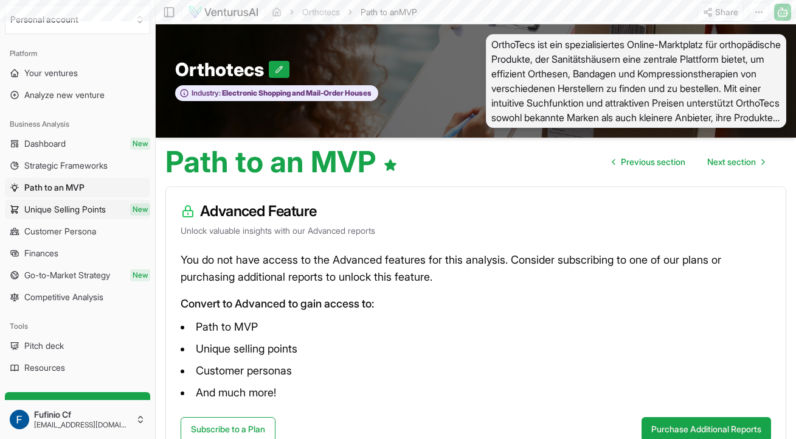
click at [96, 217] on link "Unique Selling Points New" at bounding box center [77, 209] width 145 height 19
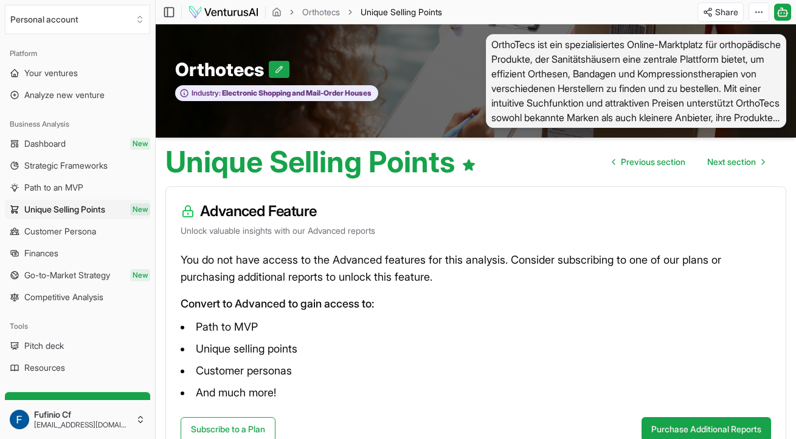
click at [249, 2] on div "Toggle Sidebar Orthotecs USPs Unique Selling Points" at bounding box center [304, 11] width 296 height 19
